Goal: Information Seeking & Learning: Learn about a topic

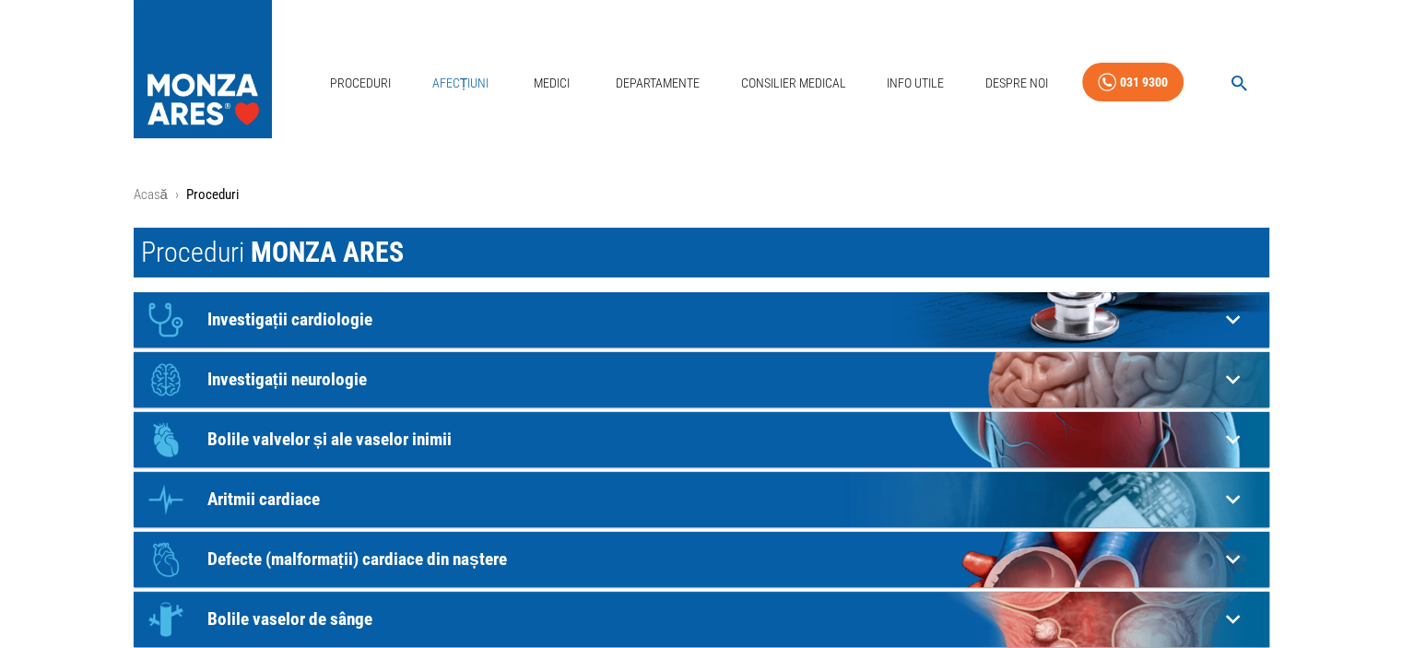
click at [462, 78] on link "Afecțiuni" at bounding box center [461, 84] width 72 height 38
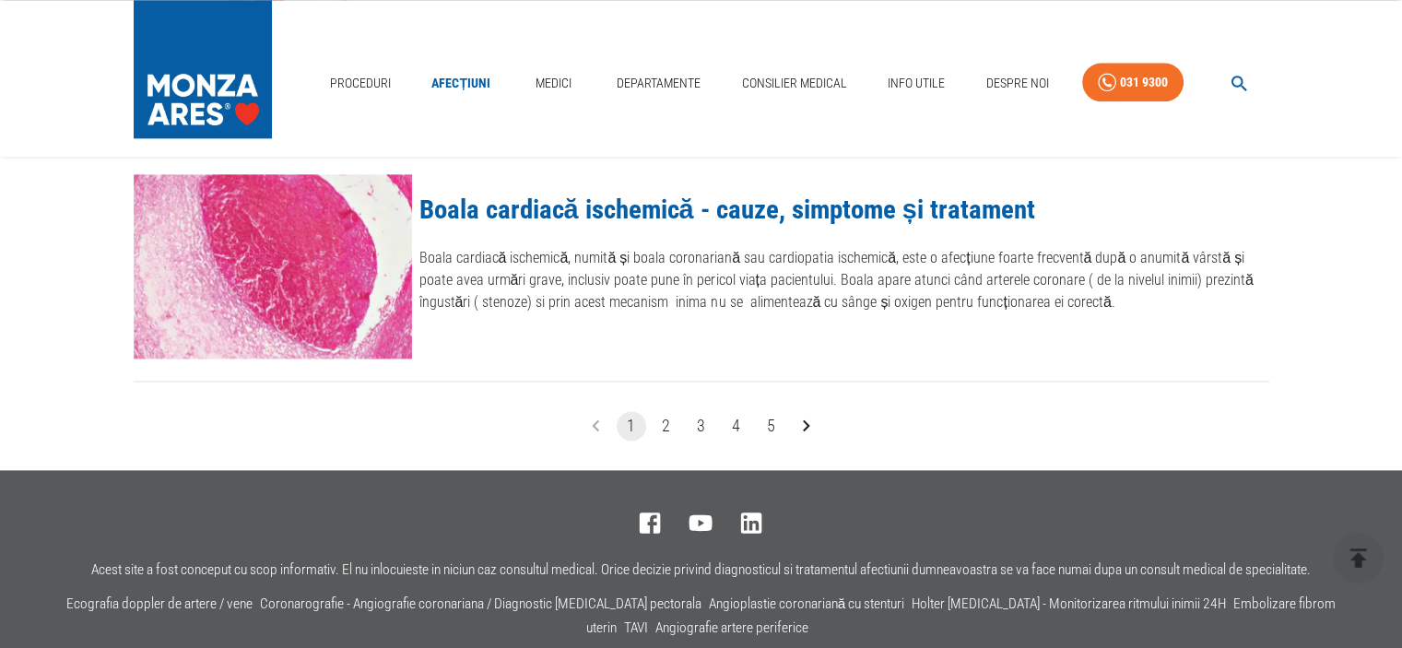
scroll to position [2387, 0]
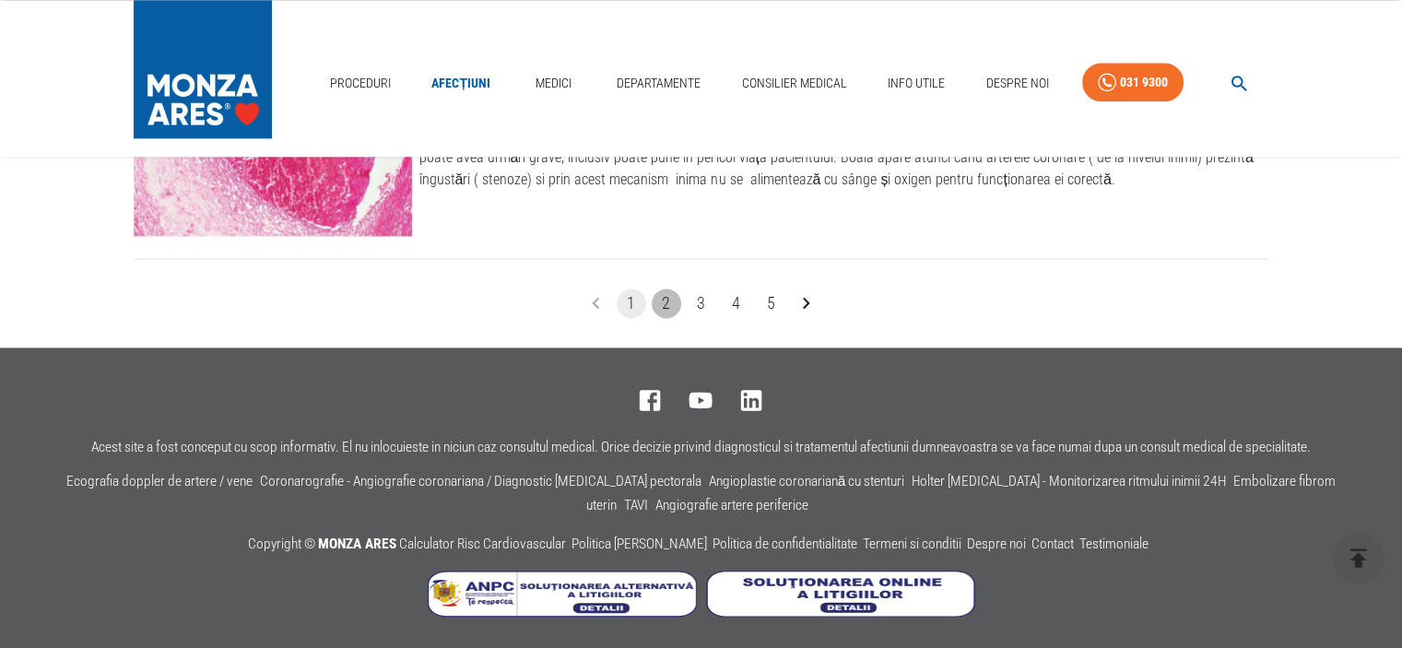
click at [661, 298] on button "2" at bounding box center [666, 302] width 29 height 29
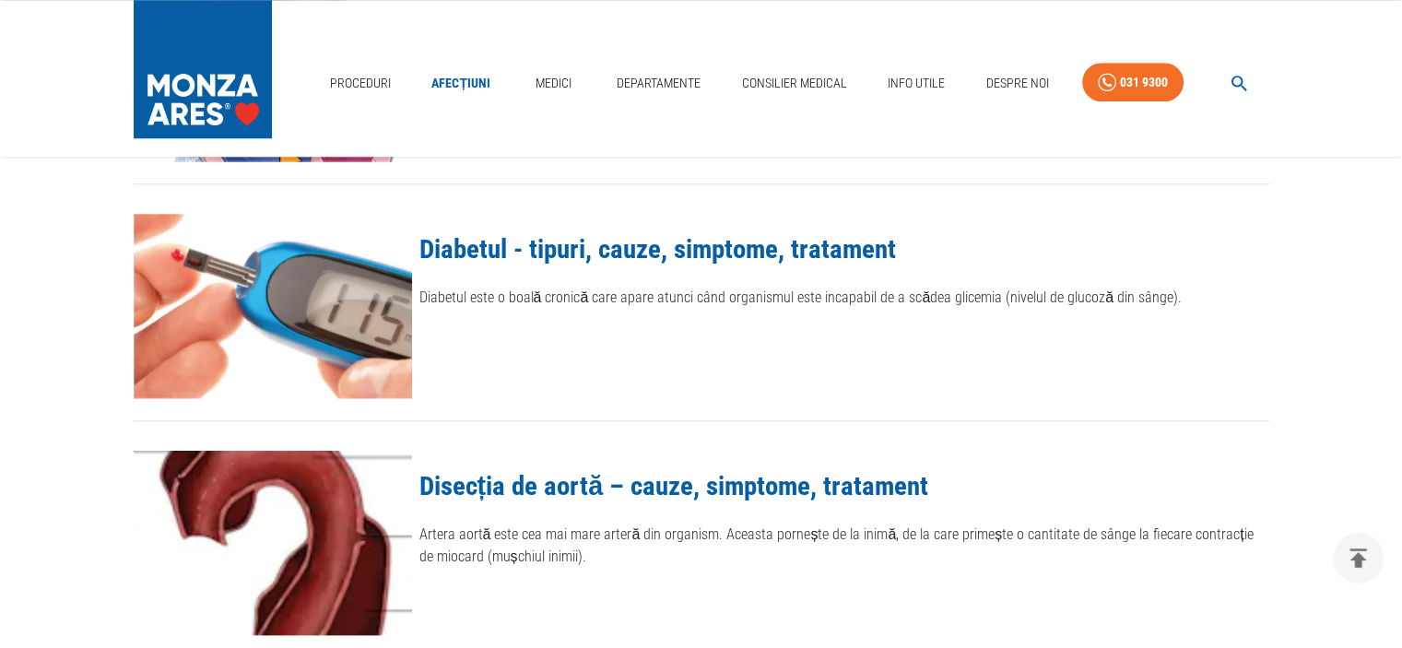
scroll to position [2212, 0]
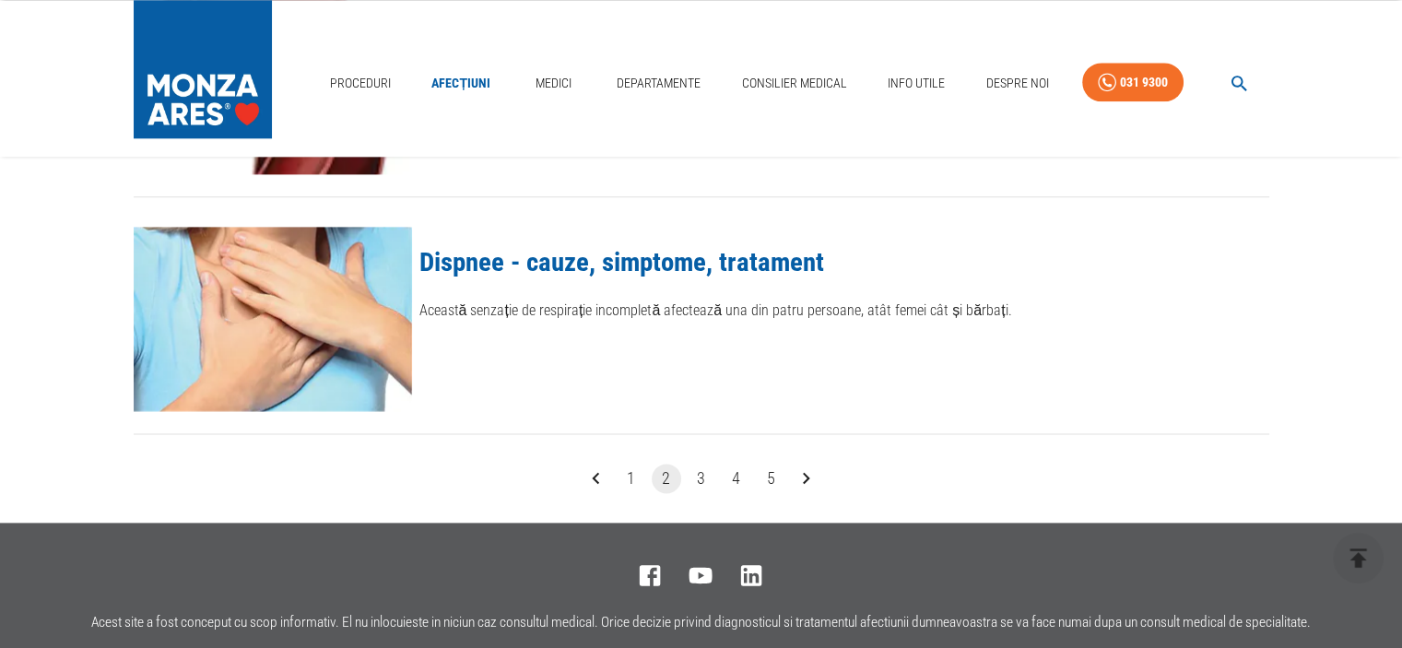
click at [696, 469] on button "3" at bounding box center [701, 478] width 29 height 29
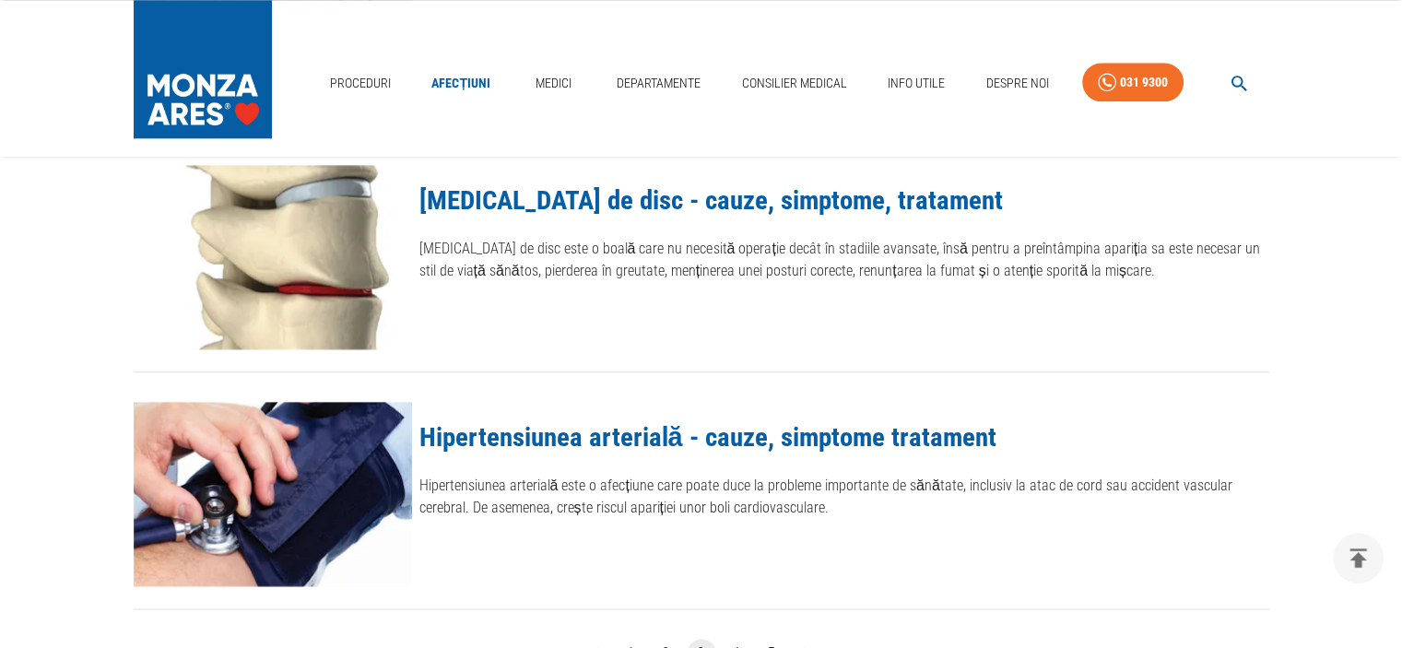
scroll to position [2120, 0]
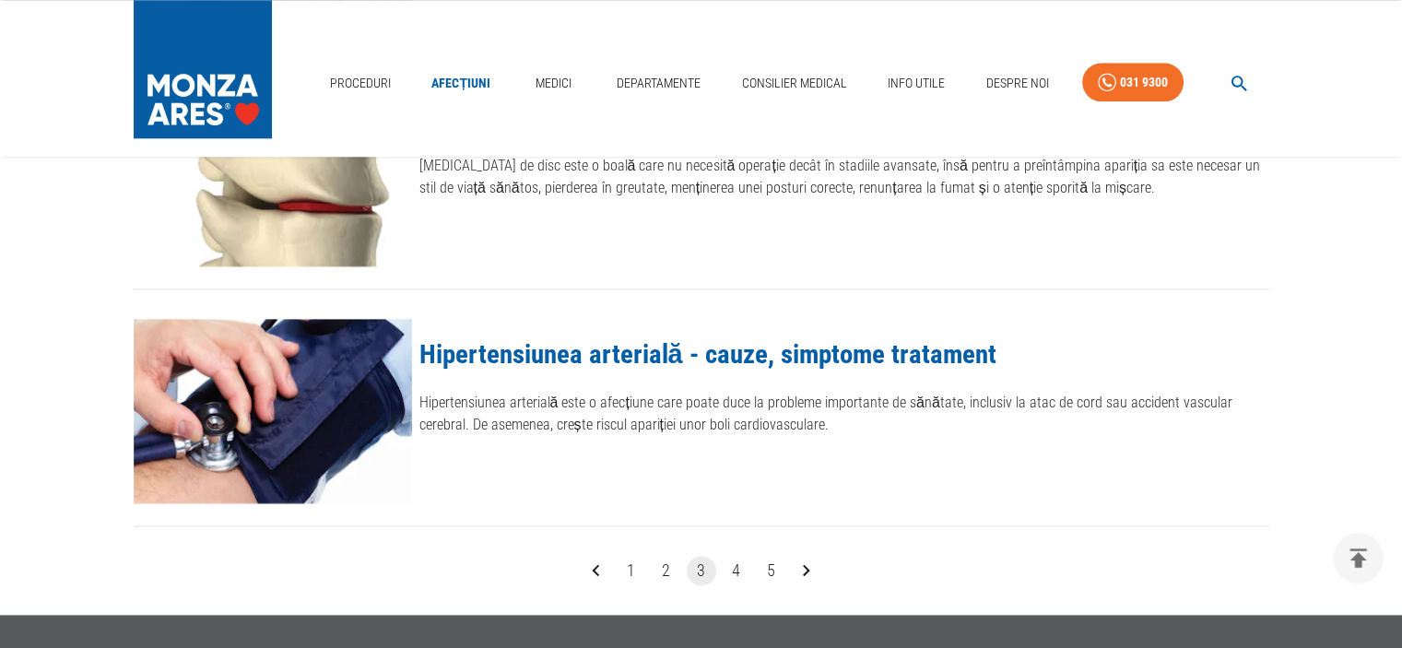
click at [734, 574] on button "4" at bounding box center [736, 570] width 29 height 29
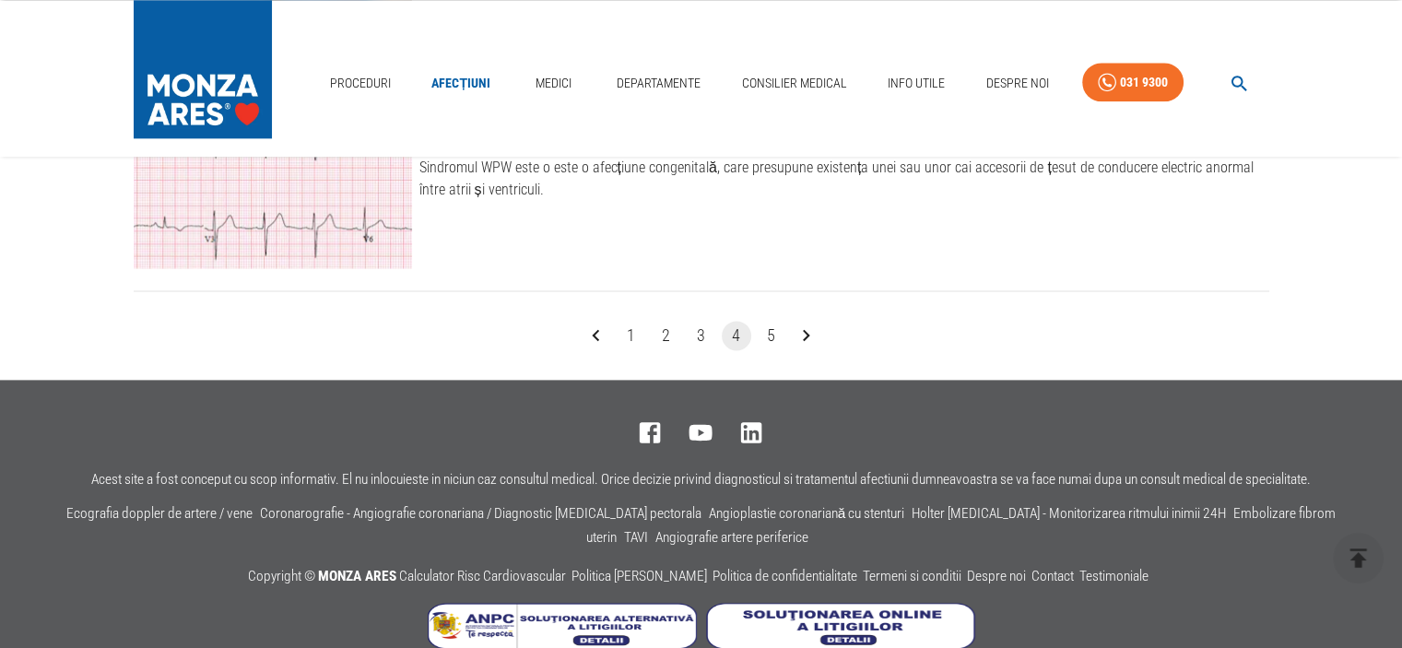
scroll to position [2387, 0]
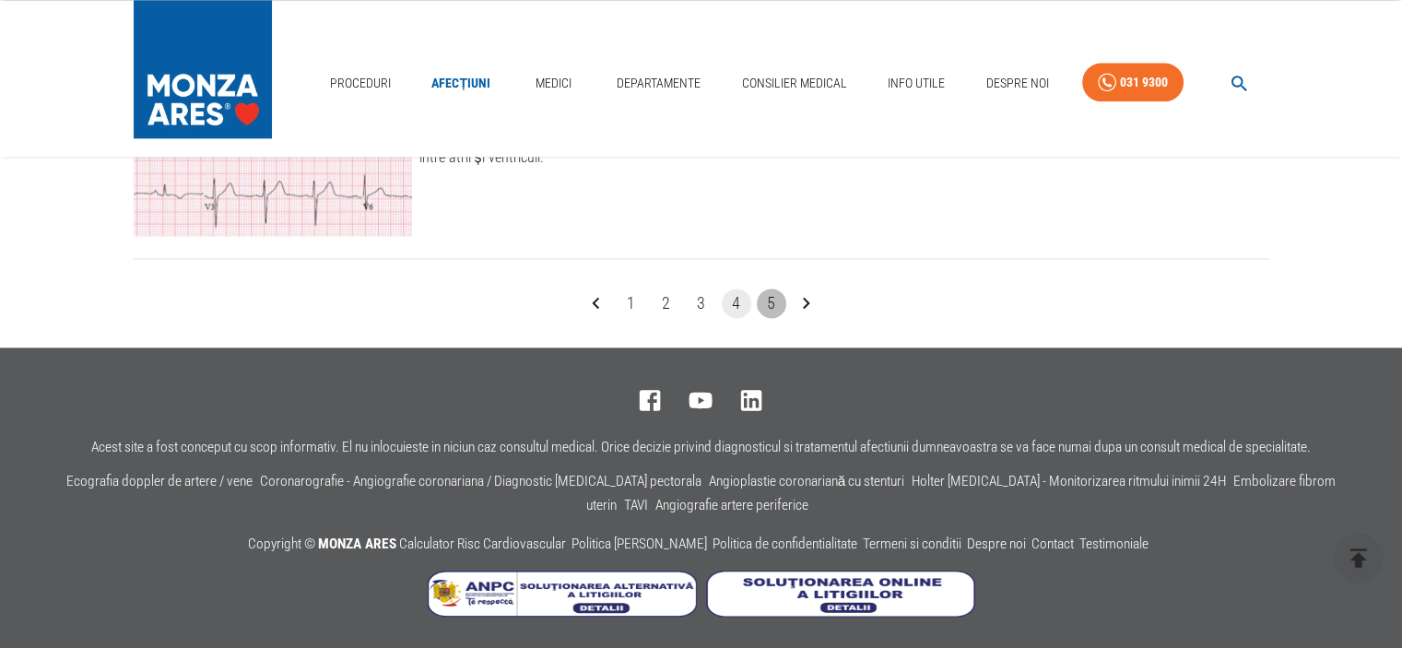
click at [771, 301] on button "5" at bounding box center [771, 302] width 29 height 29
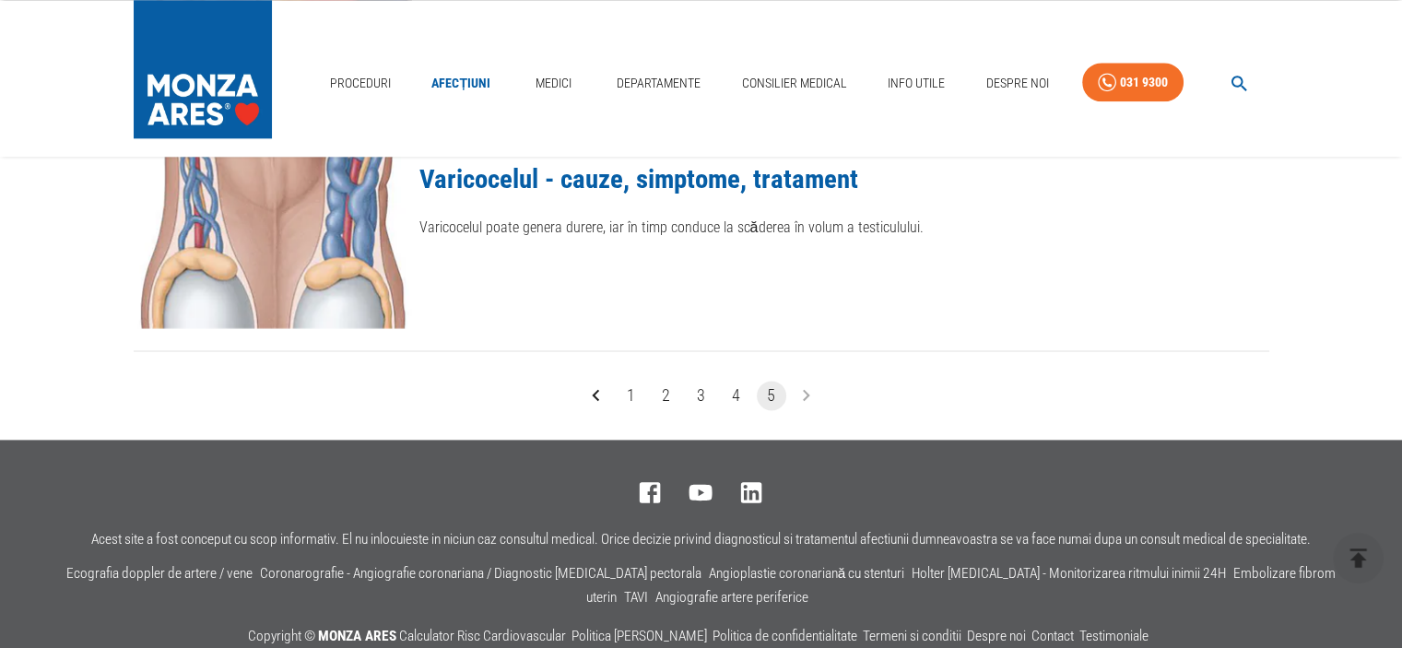
scroll to position [2387, 0]
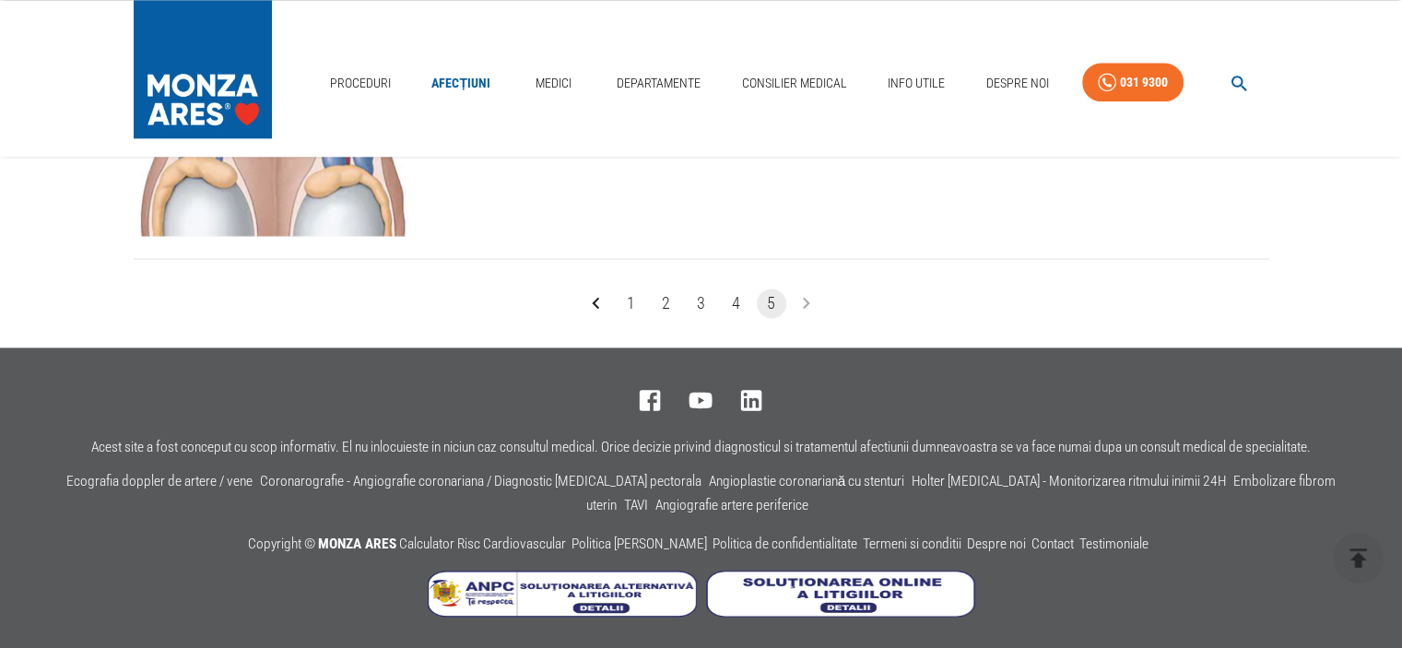
click at [803, 300] on li "pagination navigation" at bounding box center [806, 302] width 35 height 29
click at [656, 78] on link "Departamente" at bounding box center [658, 84] width 99 height 38
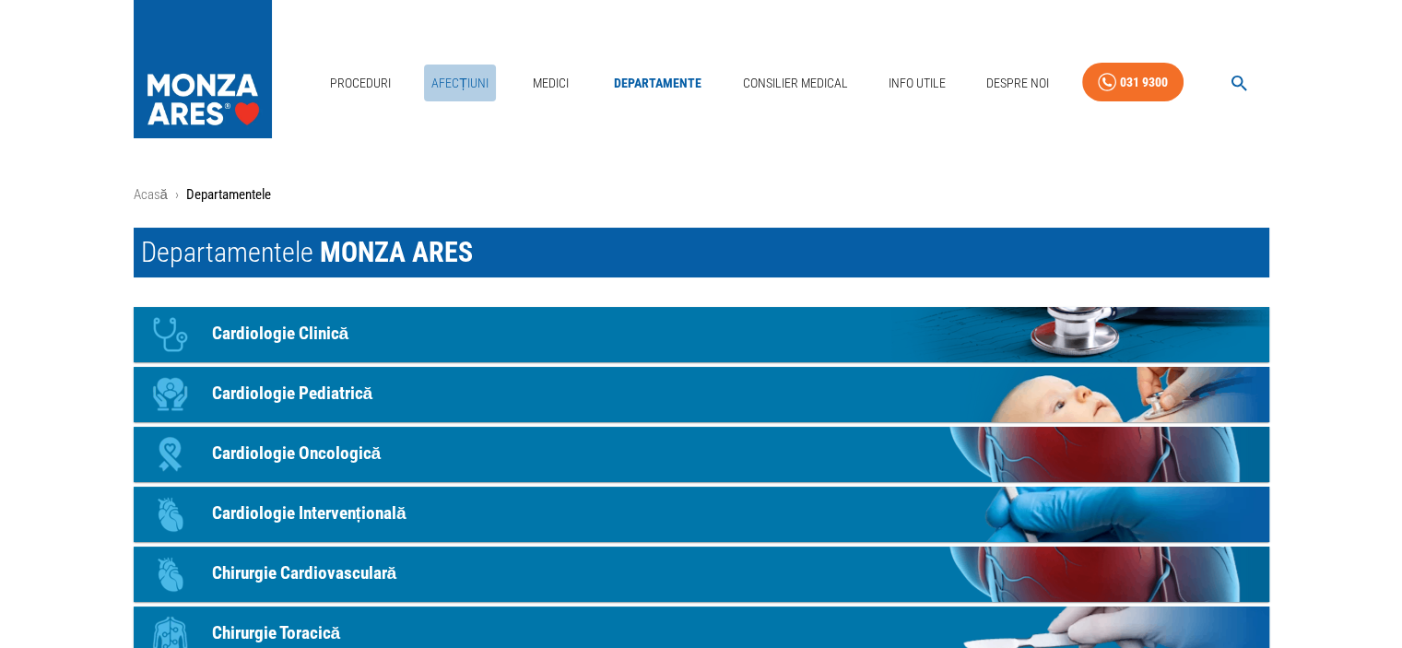
click at [464, 84] on link "Afecțiuni" at bounding box center [460, 84] width 72 height 38
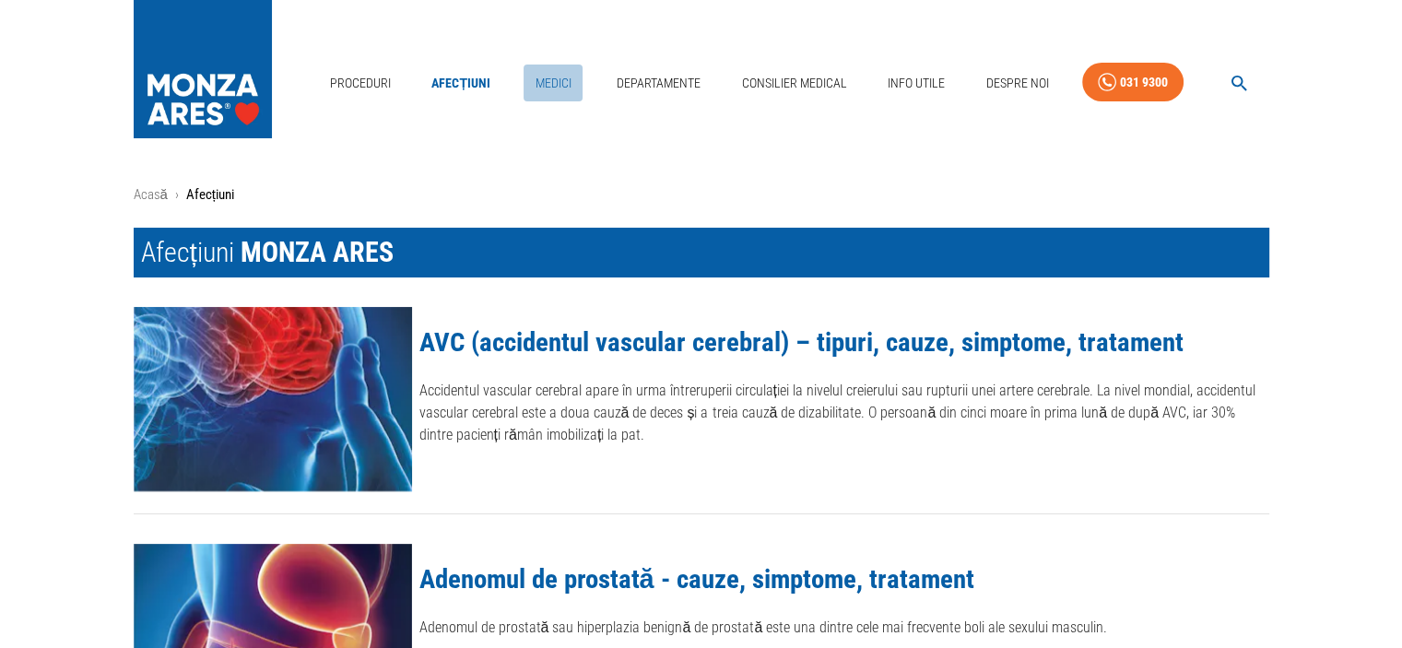
click at [547, 84] on link "Medici" at bounding box center [552, 84] width 59 height 38
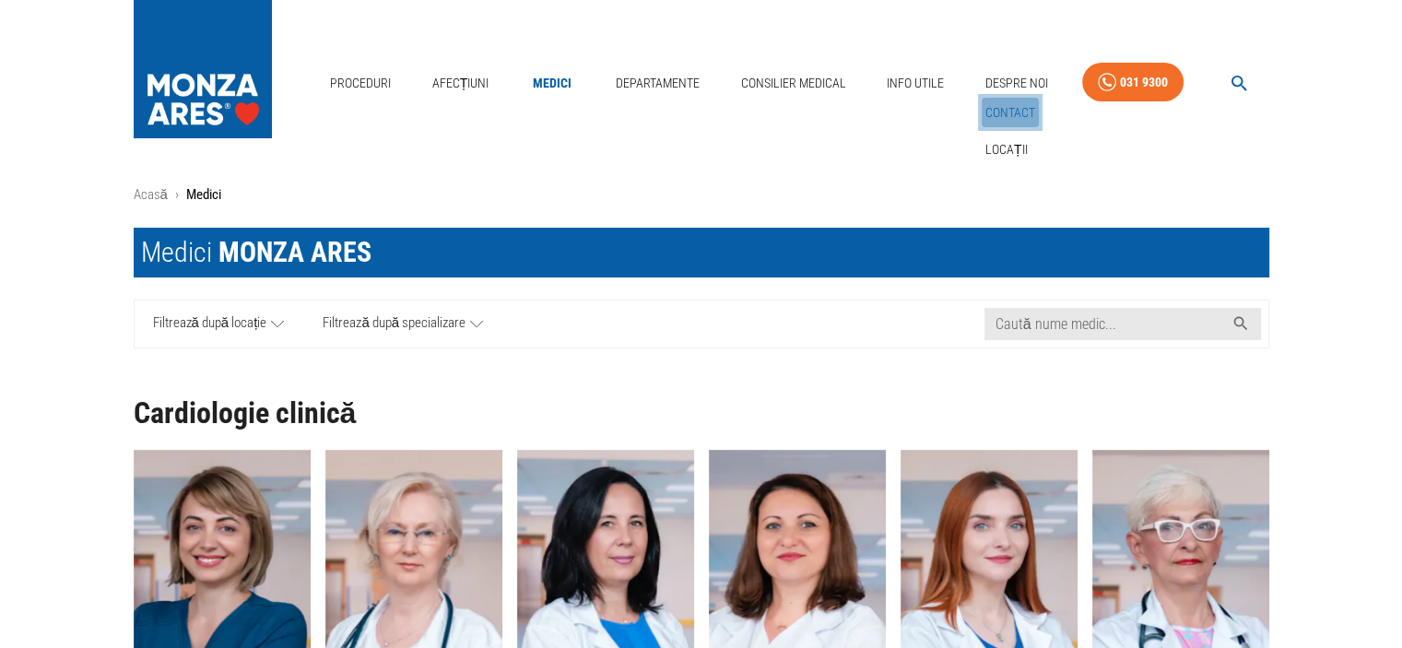
click at [1005, 110] on link "Contact" at bounding box center [1009, 113] width 57 height 30
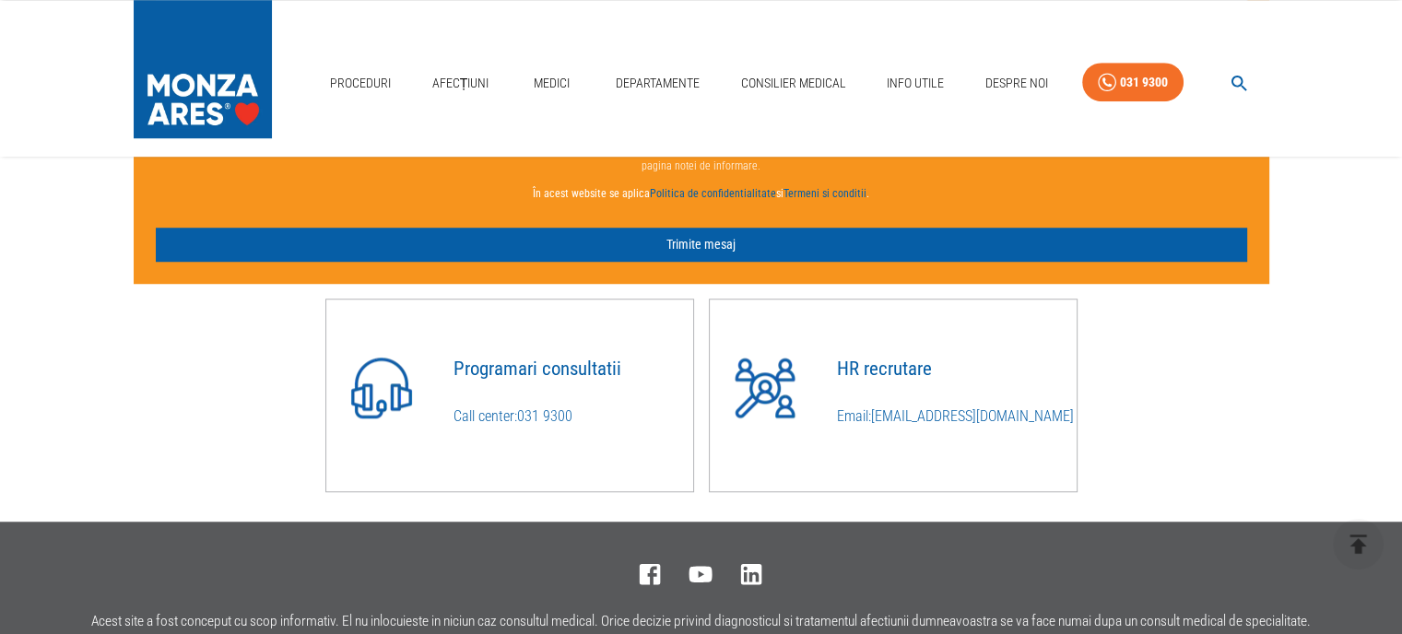
scroll to position [1014, 0]
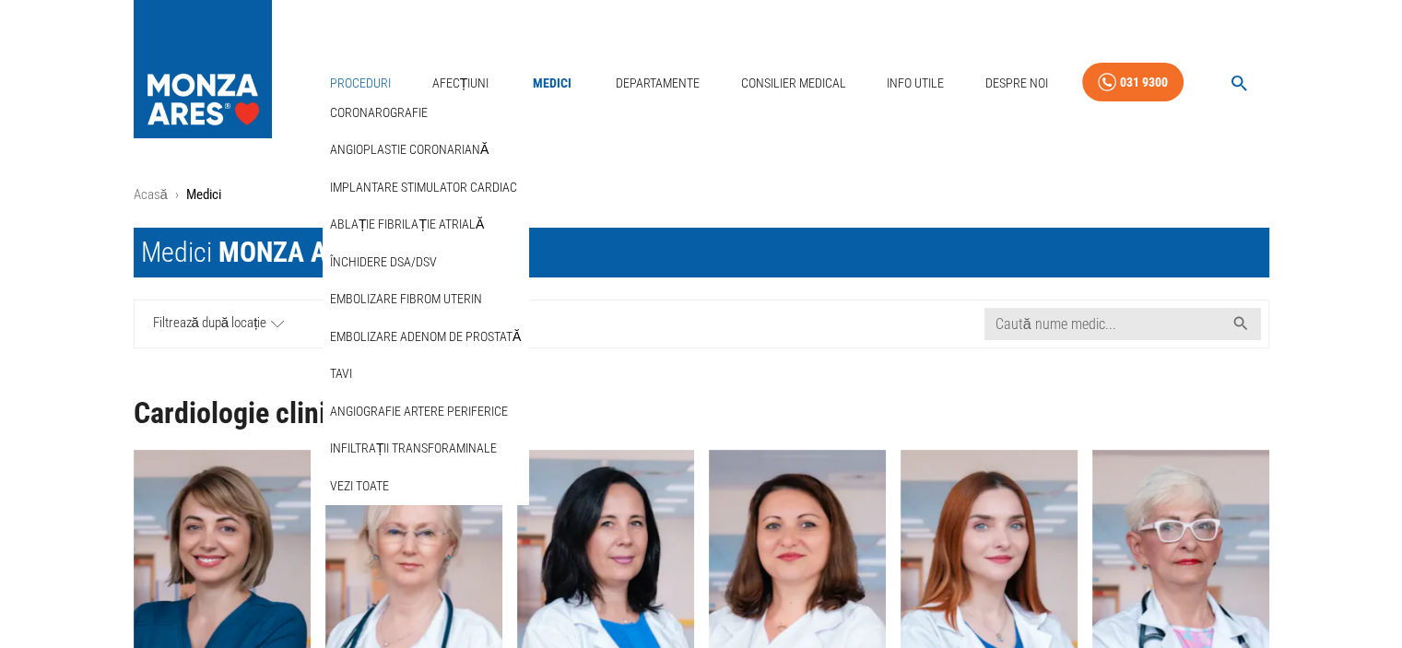
click at [358, 80] on link "Proceduri" at bounding box center [361, 84] width 76 height 38
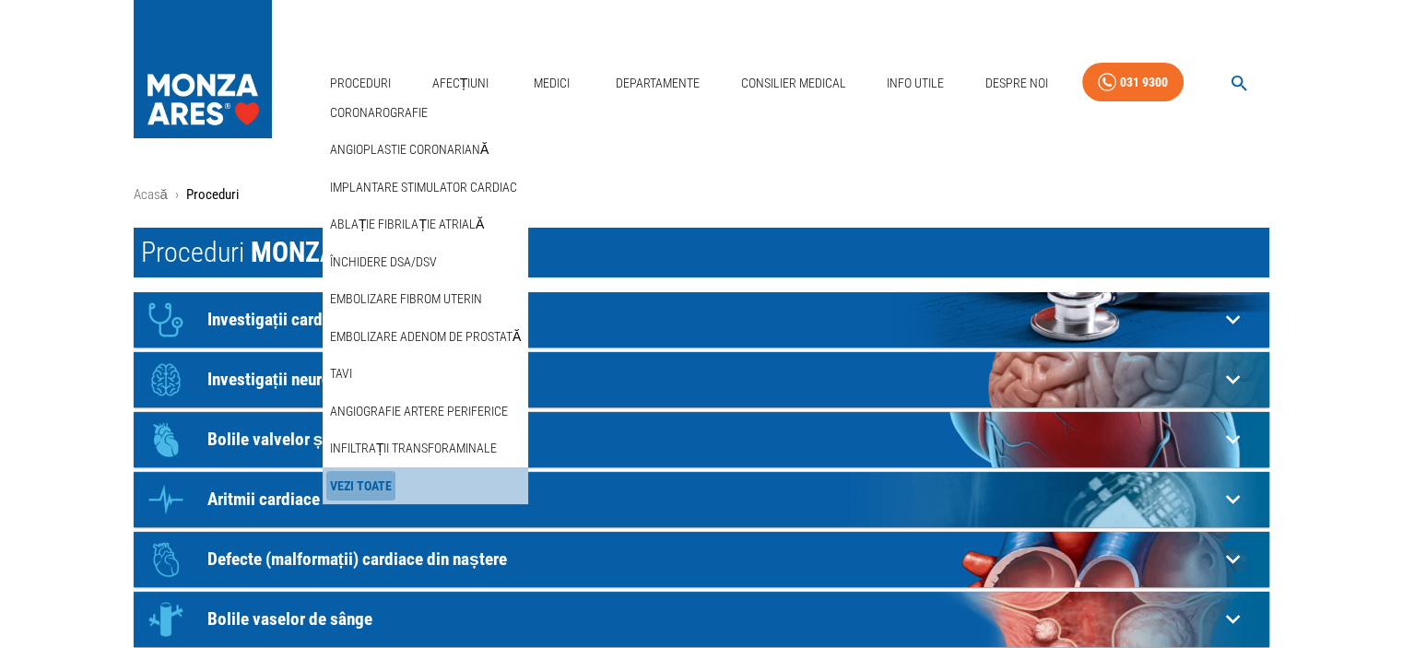
click at [380, 482] on link "Vezi Toate" at bounding box center [360, 486] width 69 height 30
click at [372, 486] on link "Vezi Toate" at bounding box center [360, 486] width 69 height 30
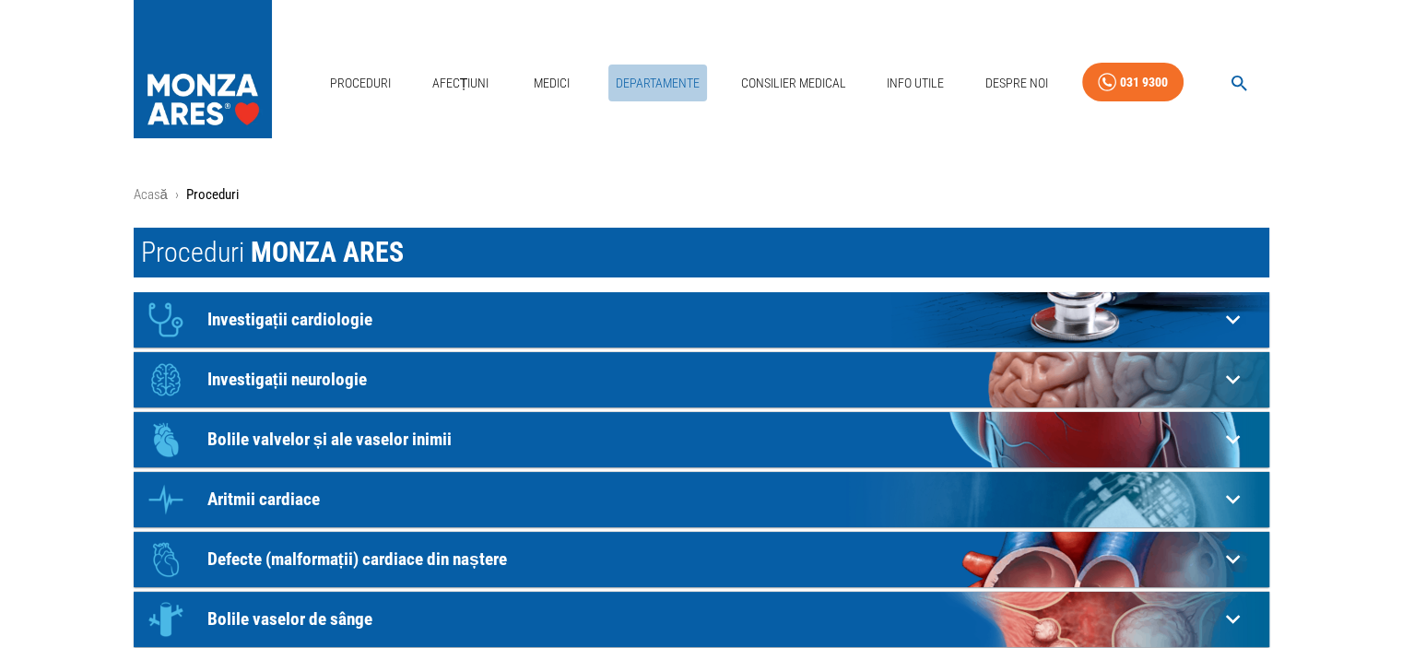
click at [639, 81] on link "Departamente" at bounding box center [657, 84] width 99 height 38
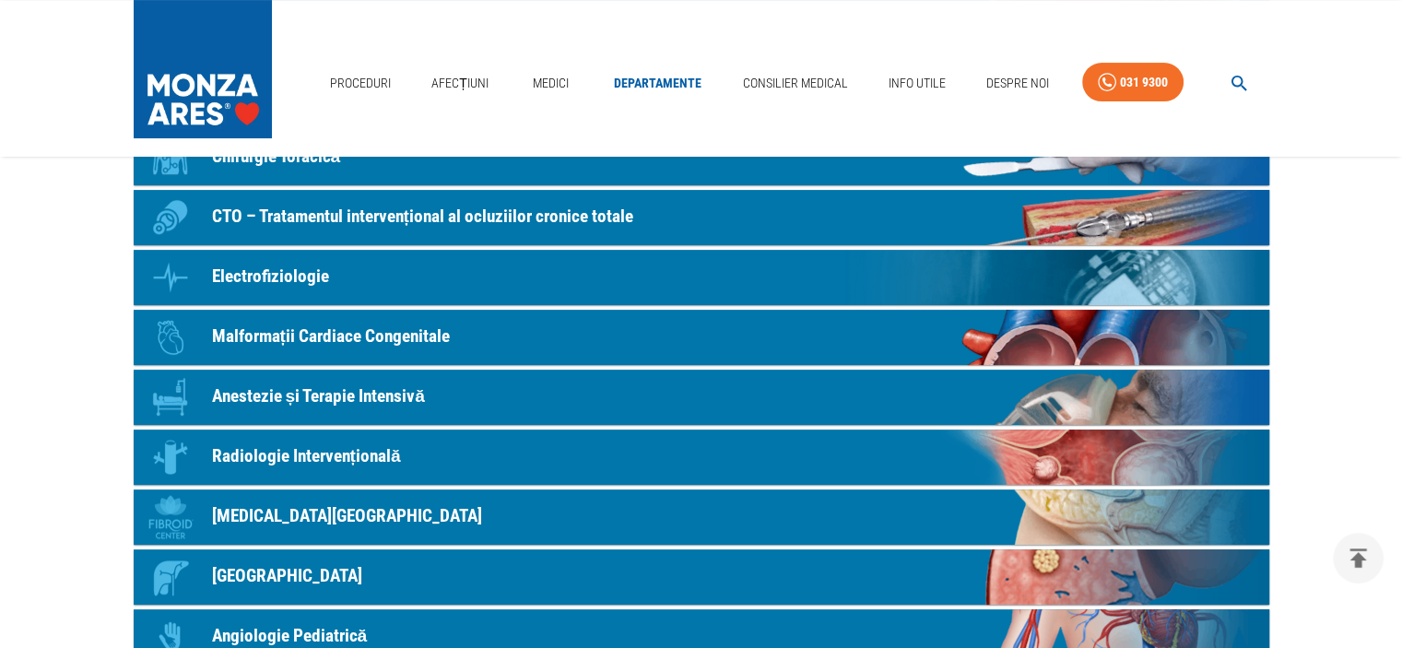
scroll to position [461, 0]
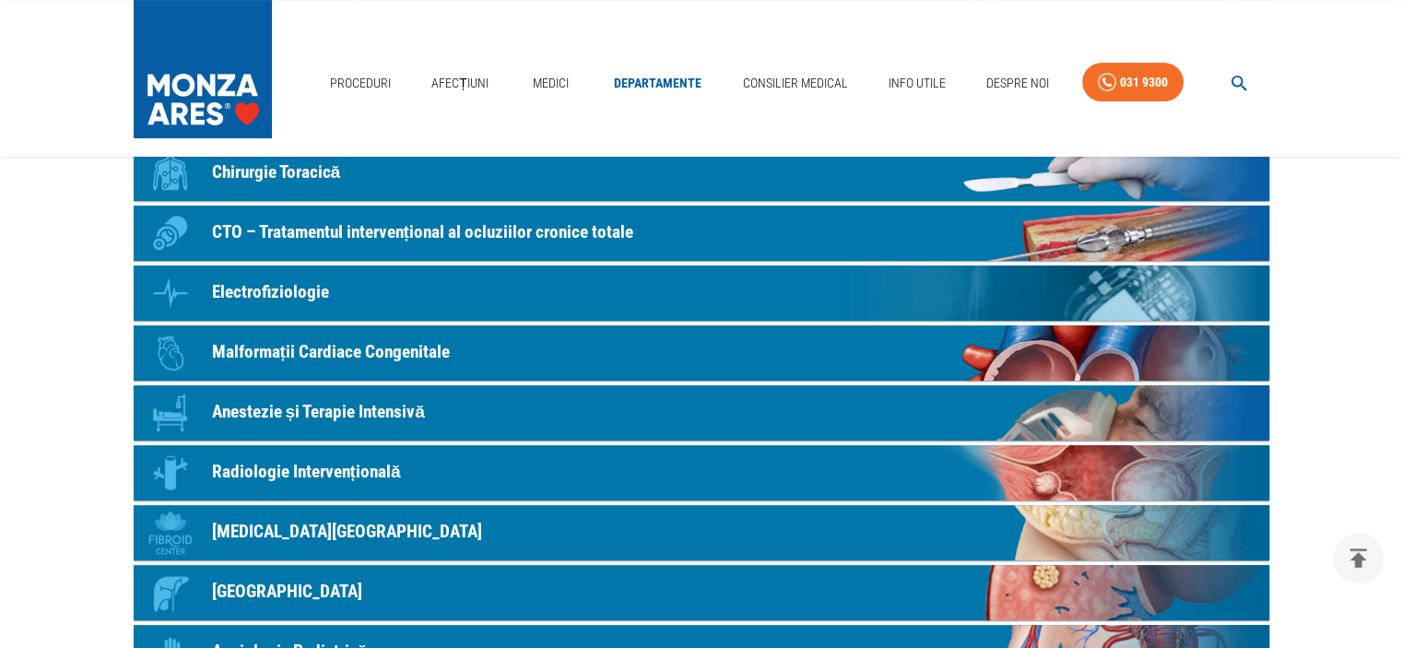
click at [248, 408] on p "Anestezie și Terapie Intensivă" at bounding box center [318, 412] width 213 height 27
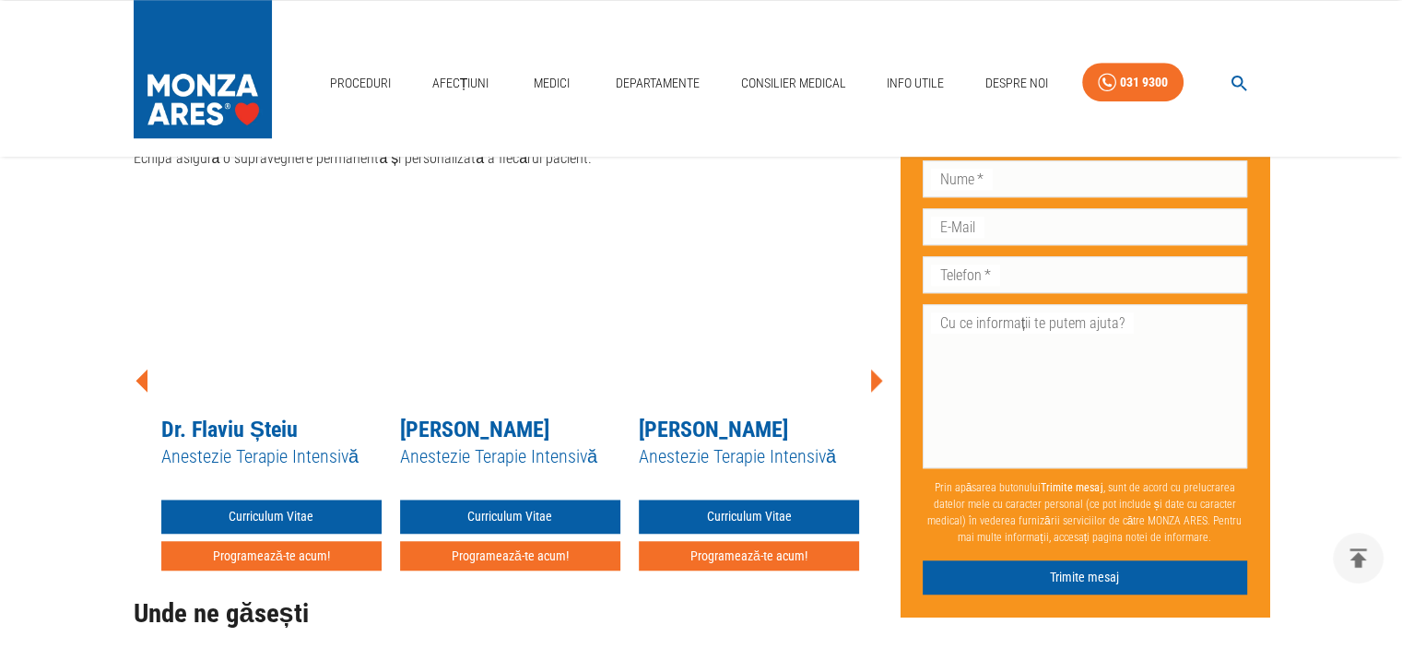
scroll to position [1362, 0]
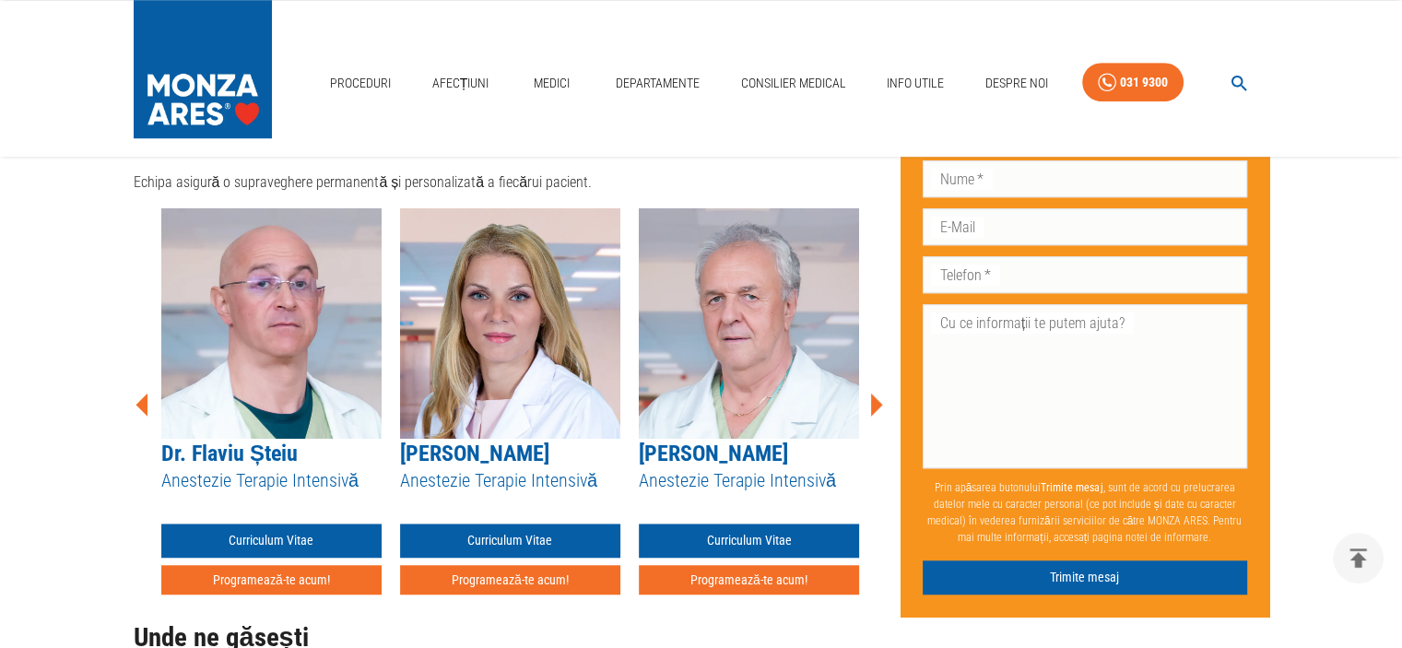
click at [455, 456] on link "[PERSON_NAME]" at bounding box center [474, 454] width 149 height 26
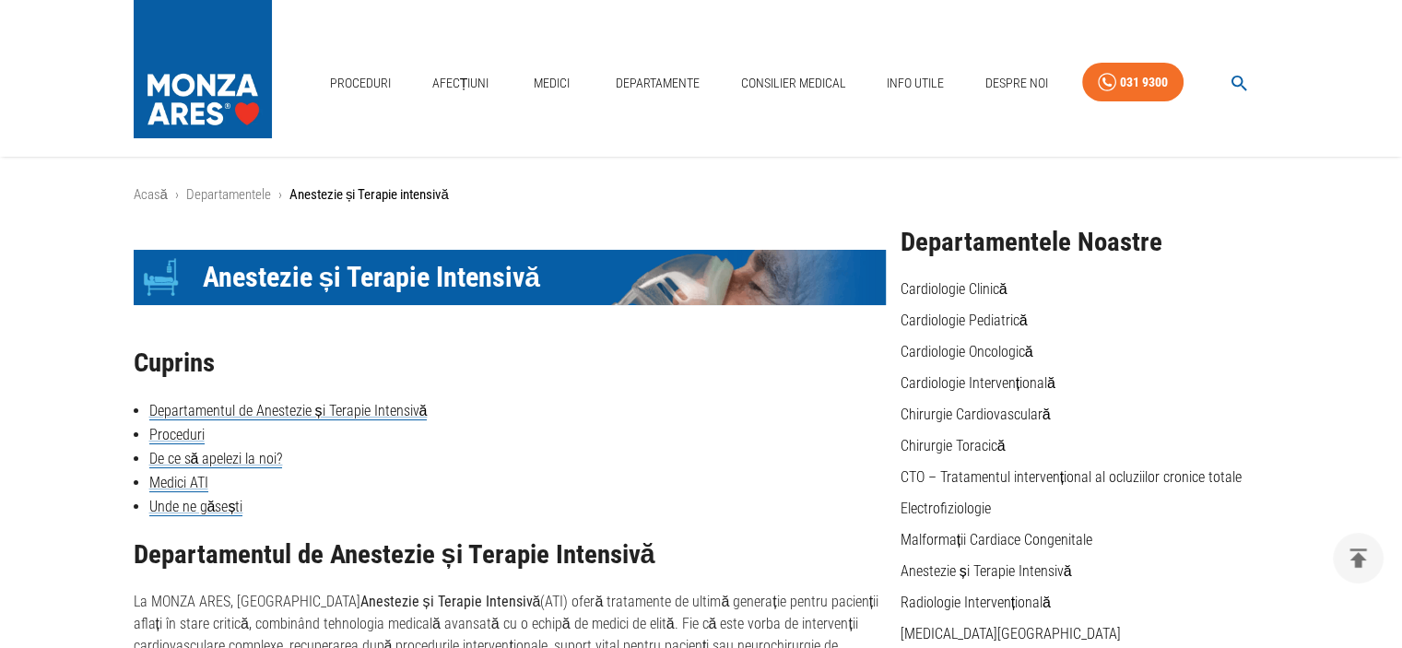
scroll to position [1362, 0]
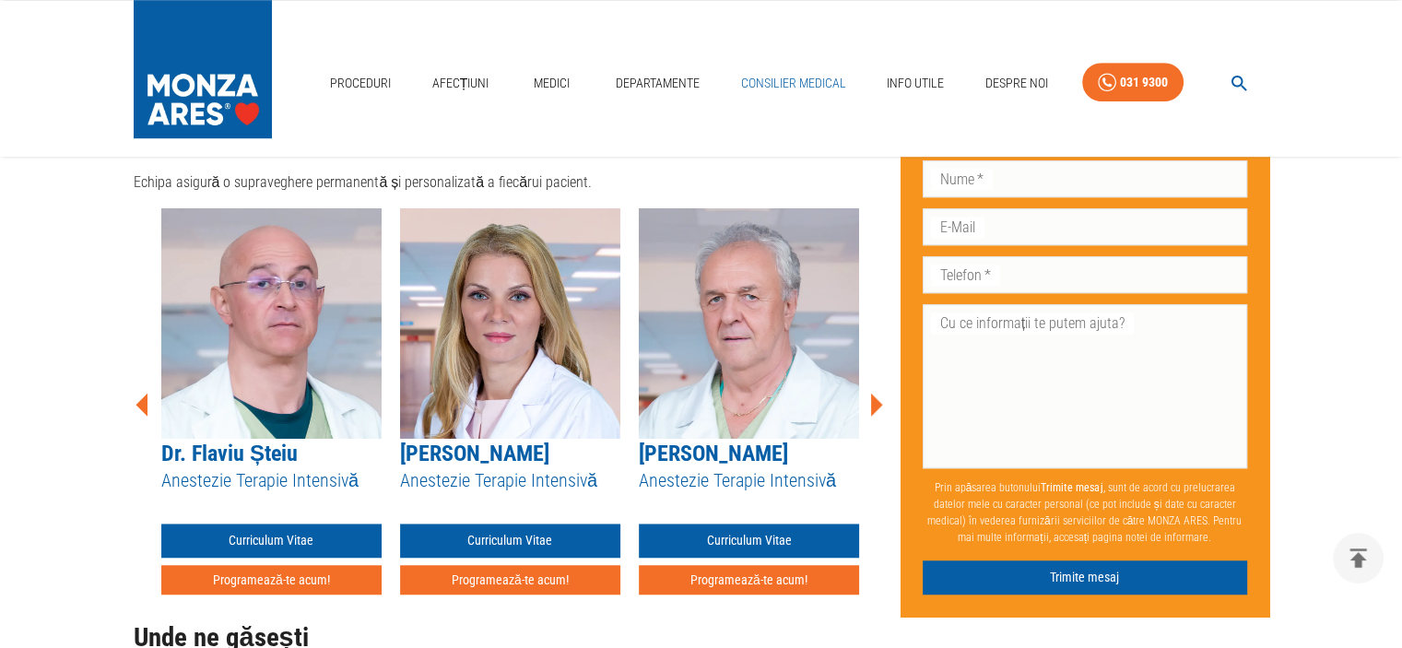
click at [770, 78] on link "Consilier Medical" at bounding box center [793, 84] width 120 height 38
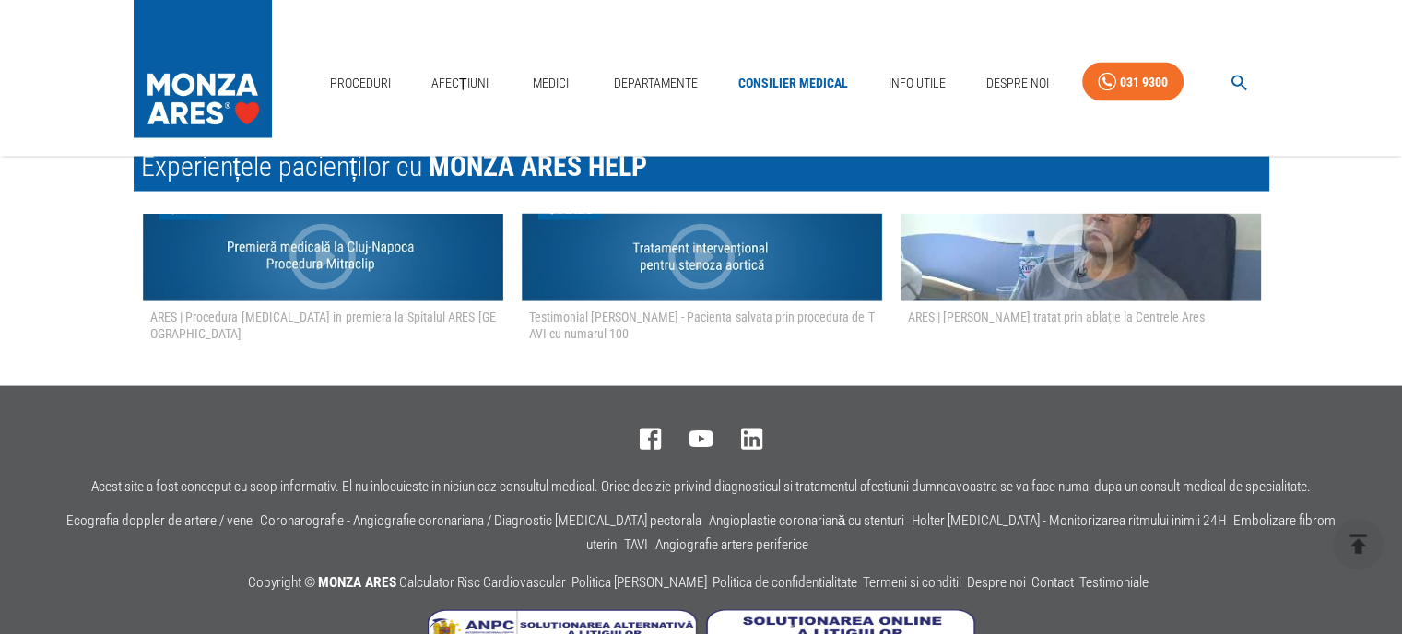
scroll to position [3568, 0]
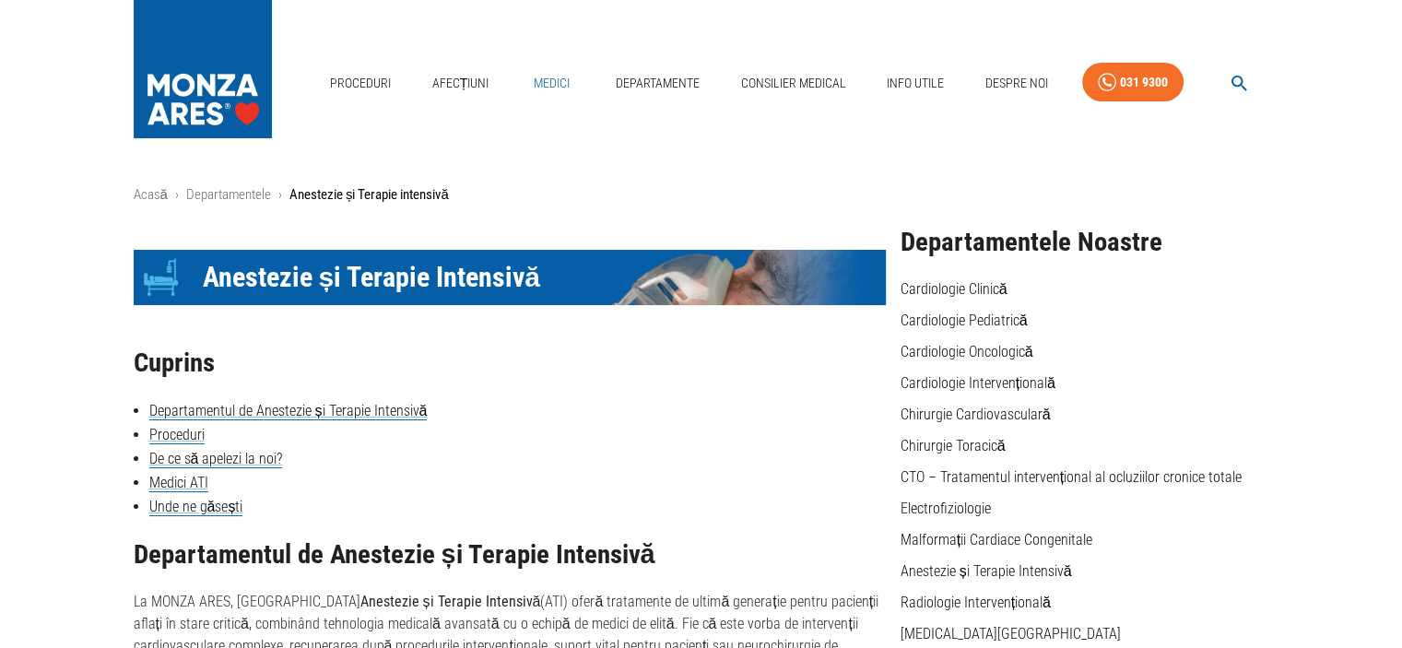
click at [550, 77] on link "Medici" at bounding box center [552, 84] width 59 height 38
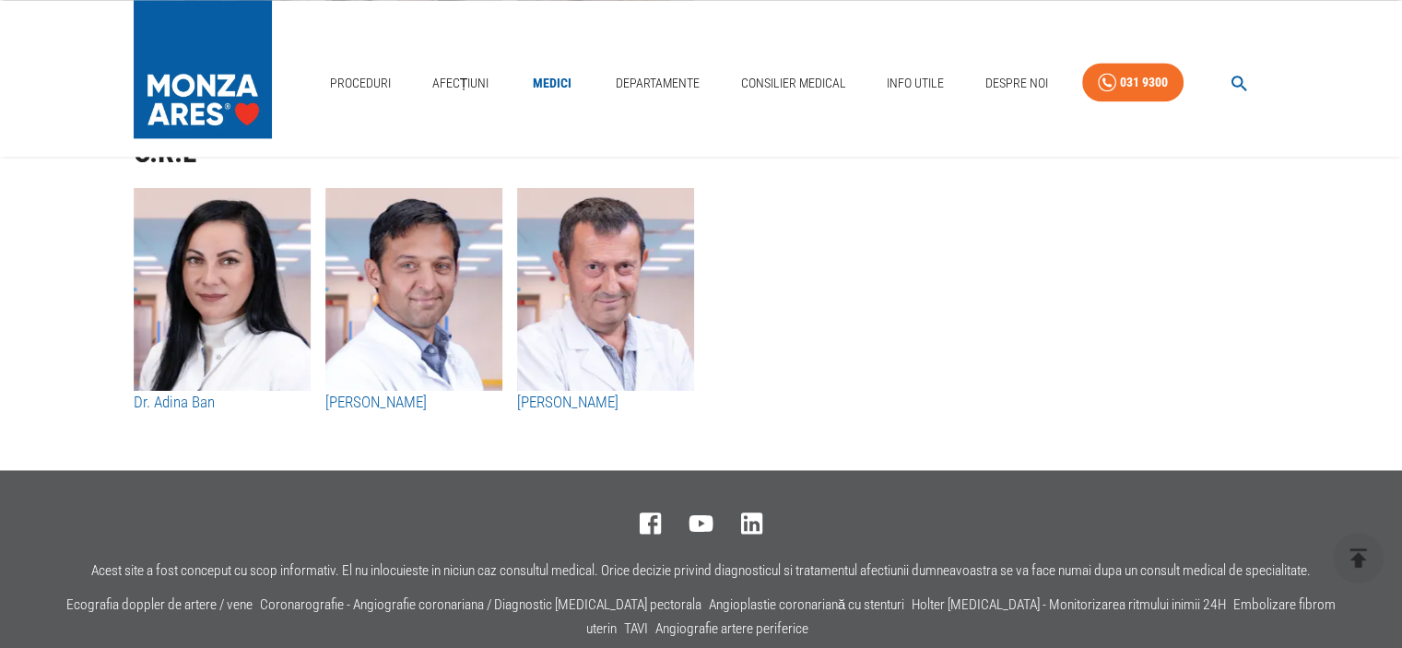
scroll to position [9770, 0]
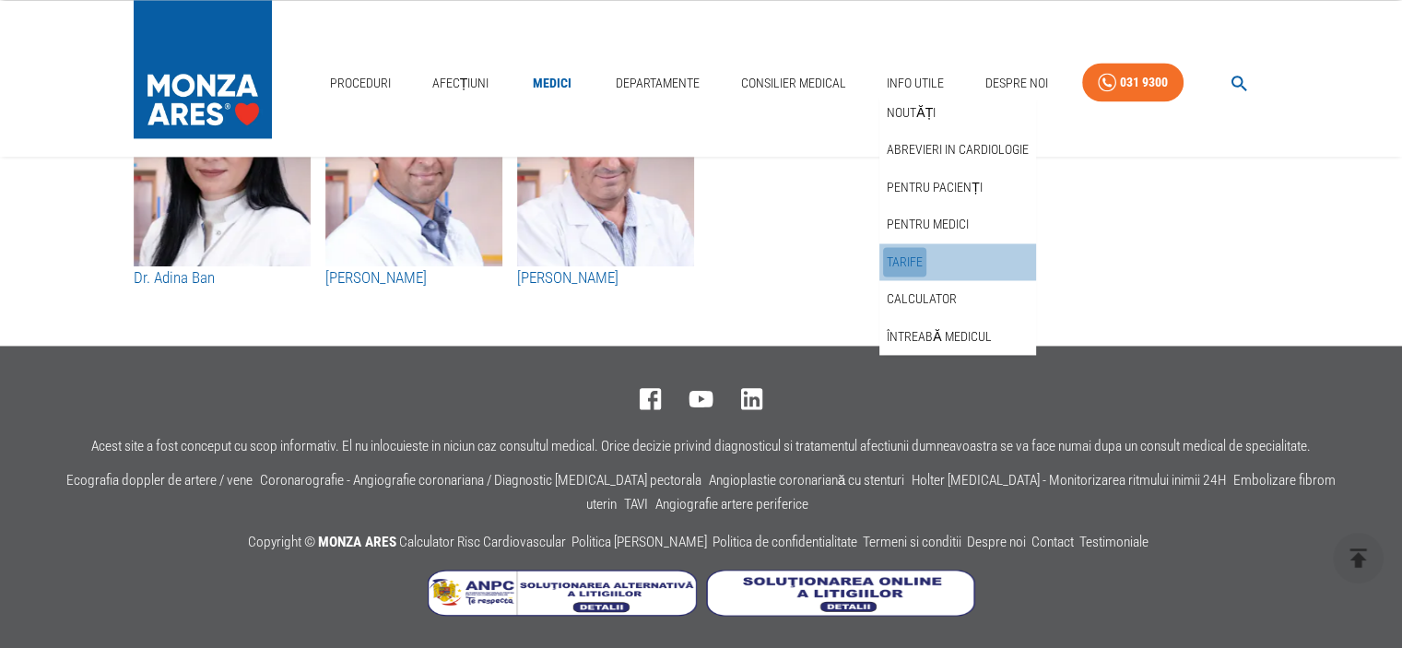
click at [916, 258] on link "Tarife" at bounding box center [904, 262] width 43 height 30
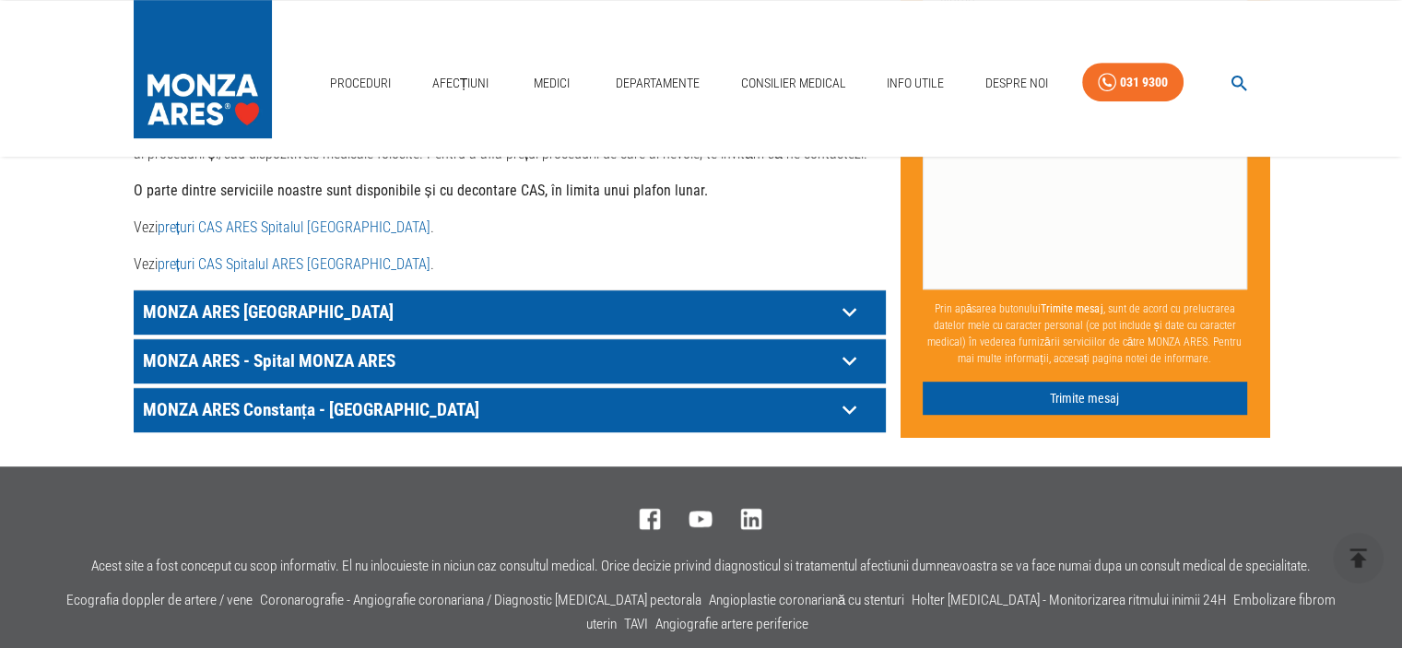
scroll to position [1106, 0]
